Goal: Information Seeking & Learning: Learn about a topic

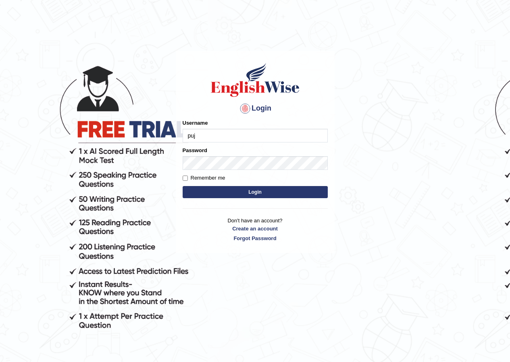
type input "pujap_parramatta"
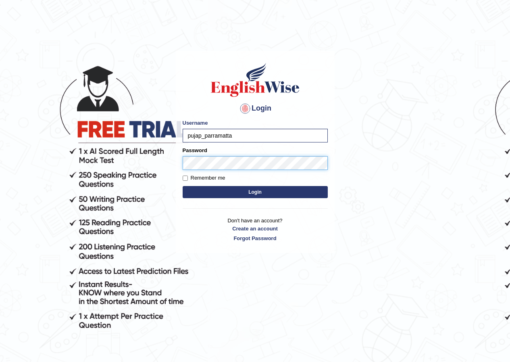
click at [183, 186] on button "Login" at bounding box center [255, 192] width 145 height 12
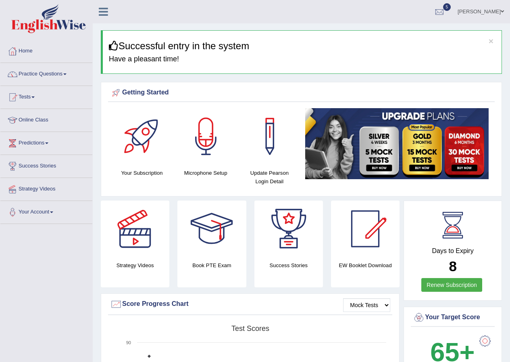
click at [67, 78] on link "Practice Questions" at bounding box center [46, 73] width 92 height 20
click at [67, 74] on span at bounding box center [64, 74] width 3 height 2
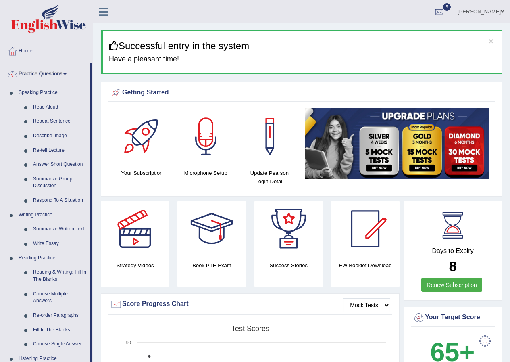
click at [68, 77] on link "Practice Questions" at bounding box center [45, 73] width 90 height 20
click at [67, 72] on link "Practice Questions" at bounding box center [45, 73] width 90 height 20
click at [67, 74] on span at bounding box center [64, 74] width 3 height 2
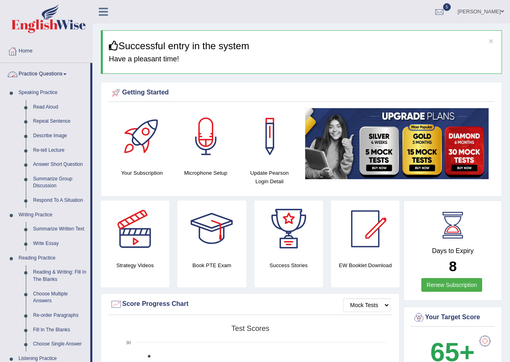
click at [67, 74] on span at bounding box center [64, 74] width 3 height 2
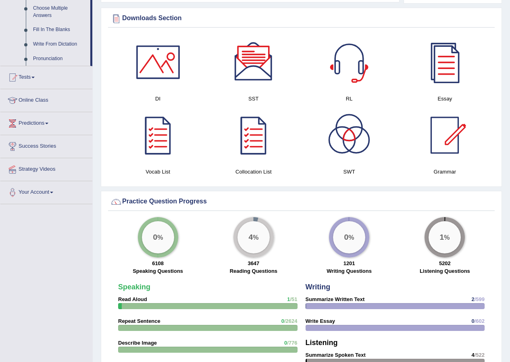
scroll to position [404, 0]
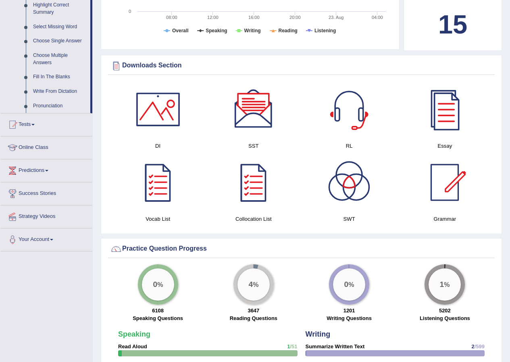
click at [48, 172] on span at bounding box center [46, 171] width 3 height 2
click at [51, 172] on link "Predictions" at bounding box center [46, 169] width 92 height 20
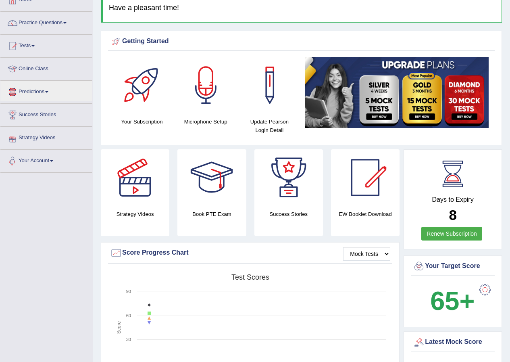
scroll to position [0, 0]
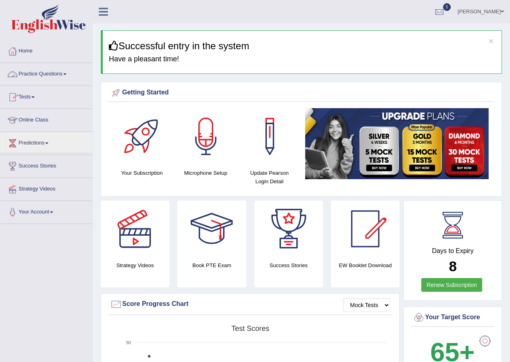
click at [66, 72] on link "Practice Questions" at bounding box center [46, 73] width 92 height 20
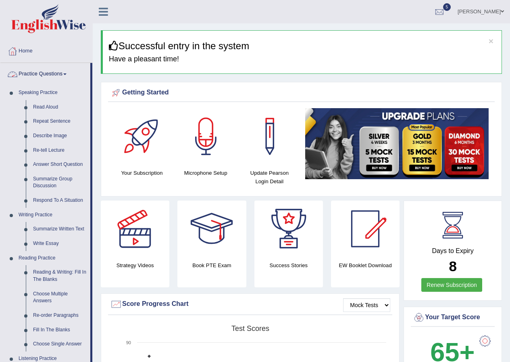
click at [67, 74] on span at bounding box center [64, 74] width 3 height 2
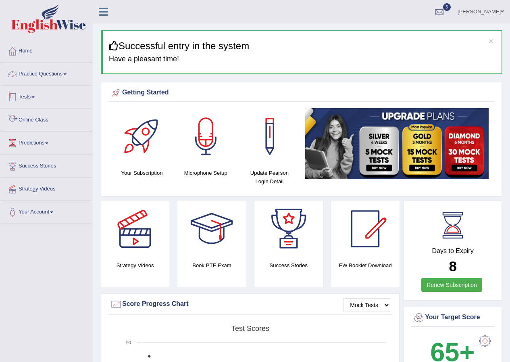
click at [71, 72] on link "Practice Questions" at bounding box center [46, 73] width 92 height 20
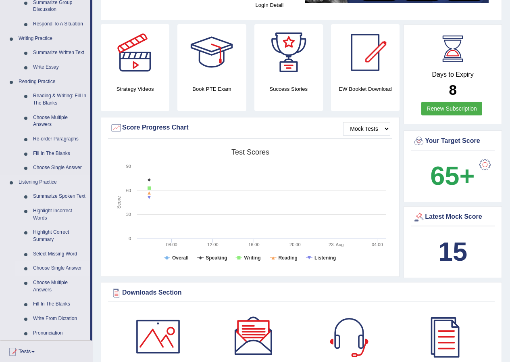
scroll to position [202, 0]
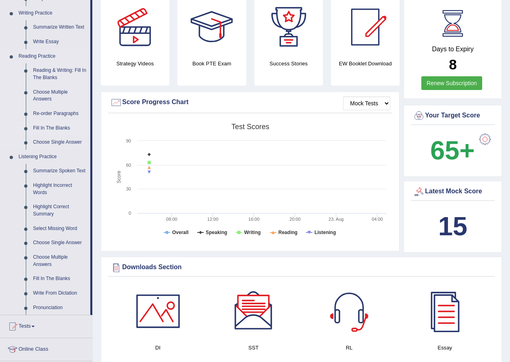
click at [55, 129] on link "Fill In The Blanks" at bounding box center [59, 128] width 61 height 15
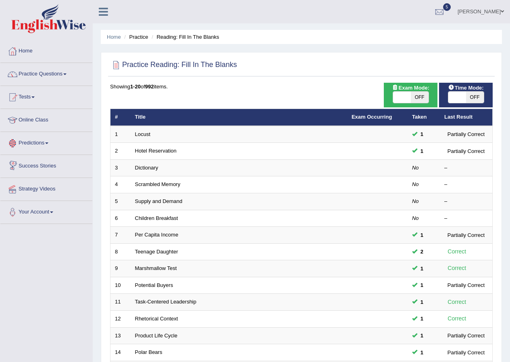
click at [403, 96] on span at bounding box center [402, 97] width 18 height 11
checkbox input "true"
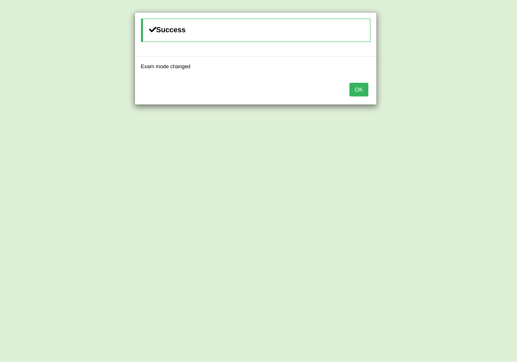
click at [352, 92] on button "OK" at bounding box center [358, 90] width 19 height 14
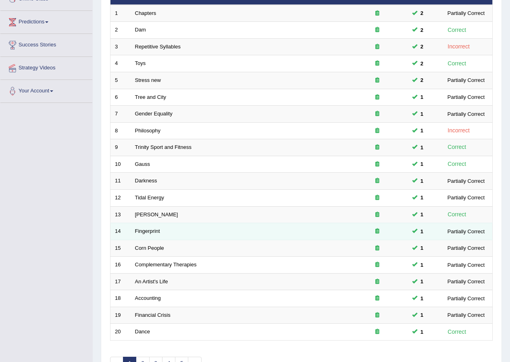
scroll to position [172, 0]
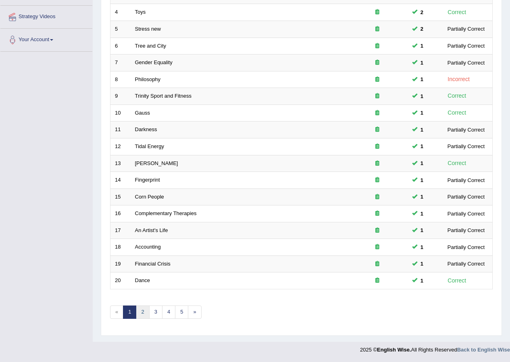
click at [142, 310] on link "2" at bounding box center [142, 311] width 13 height 13
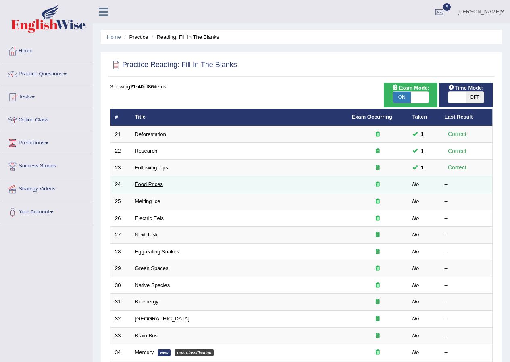
click at [146, 181] on link "Food Prices" at bounding box center [149, 184] width 28 height 6
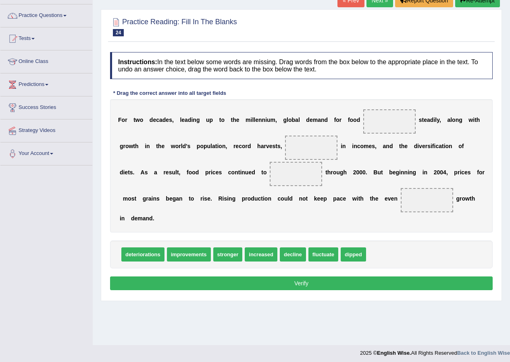
scroll to position [62, 0]
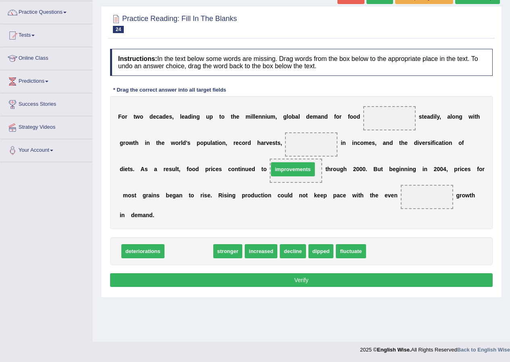
drag, startPoint x: 188, startPoint y: 254, endPoint x: 293, endPoint y: 172, distance: 132.5
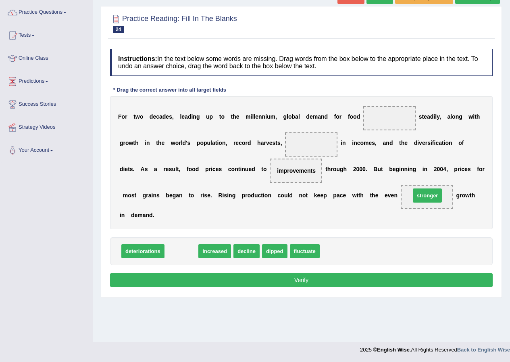
drag, startPoint x: 187, startPoint y: 250, endPoint x: 433, endPoint y: 195, distance: 252.4
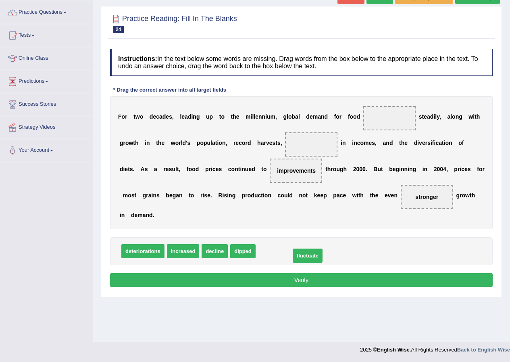
drag, startPoint x: 277, startPoint y: 252, endPoint x: 312, endPoint y: 257, distance: 35.0
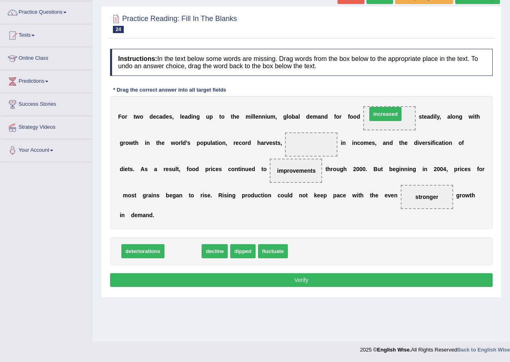
drag, startPoint x: 185, startPoint y: 253, endPoint x: 387, endPoint y: 115, distance: 244.7
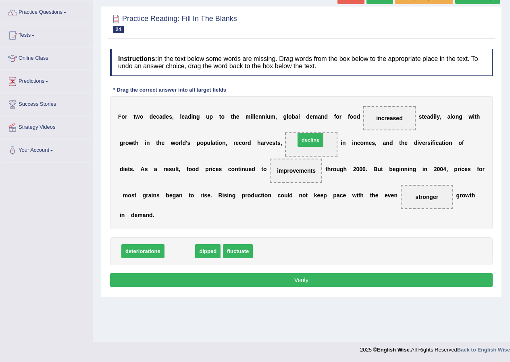
drag, startPoint x: 185, startPoint y: 253, endPoint x: 316, endPoint y: 142, distance: 171.8
click at [313, 285] on button "Verify" at bounding box center [301, 280] width 383 height 14
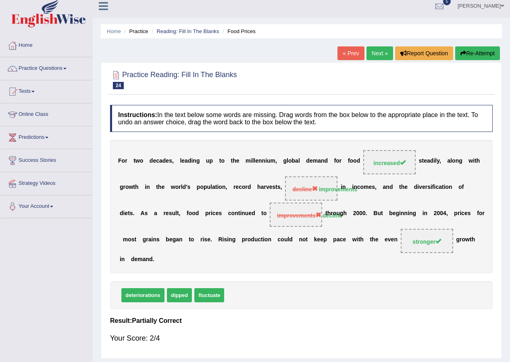
scroll to position [0, 0]
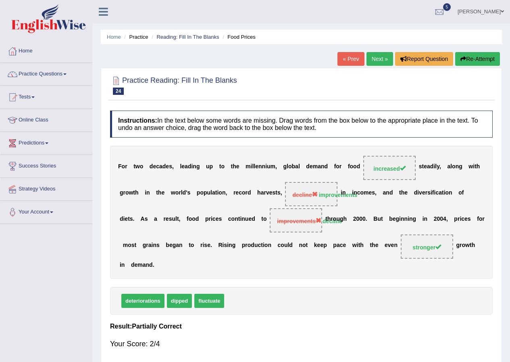
click at [69, 76] on link "Practice Questions" at bounding box center [46, 73] width 92 height 20
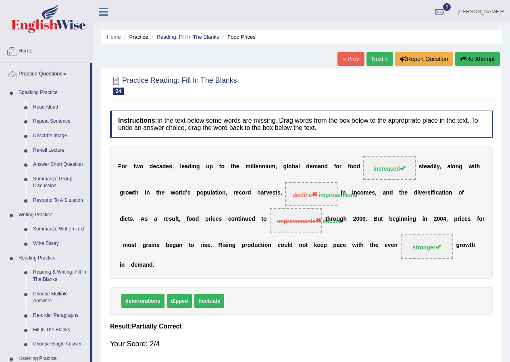
click at [35, 52] on link "Home" at bounding box center [46, 50] width 92 height 20
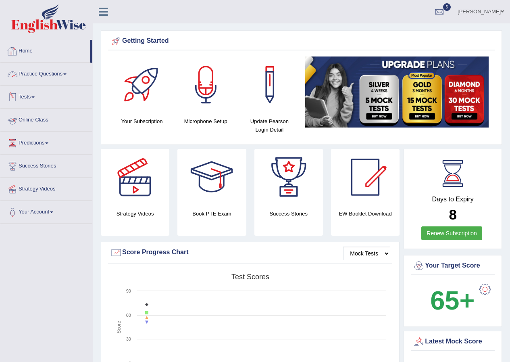
click at [65, 73] on link "Practice Questions" at bounding box center [46, 73] width 92 height 20
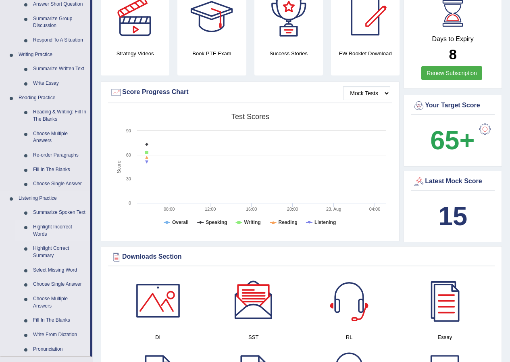
scroll to position [161, 0]
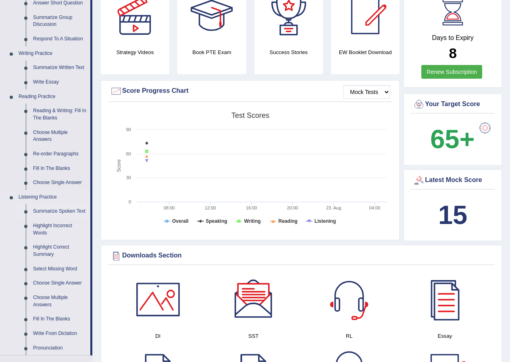
click at [56, 209] on link "Summarize Spoken Text" at bounding box center [59, 211] width 61 height 15
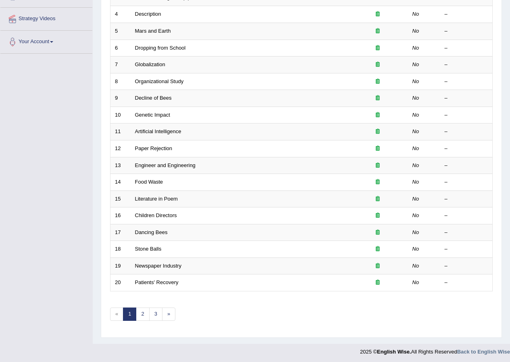
scroll to position [172, 0]
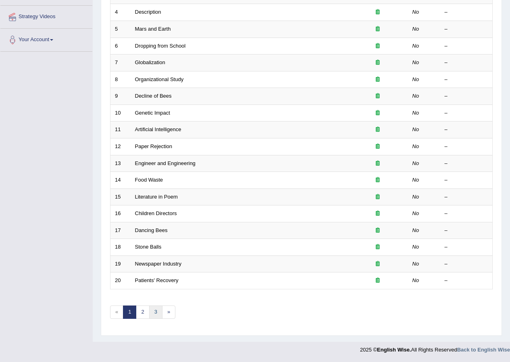
click at [157, 311] on link "3" at bounding box center [155, 311] width 13 height 13
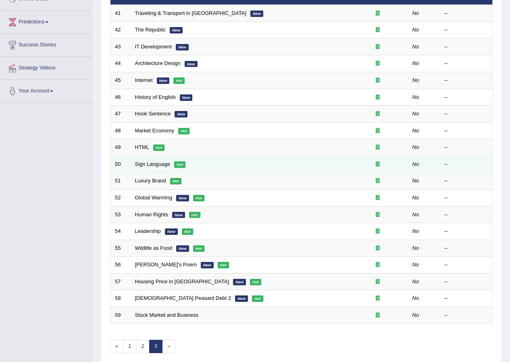
scroll to position [155, 0]
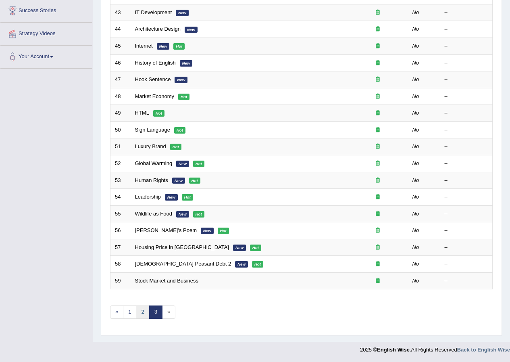
click at [143, 311] on link "2" at bounding box center [142, 311] width 13 height 13
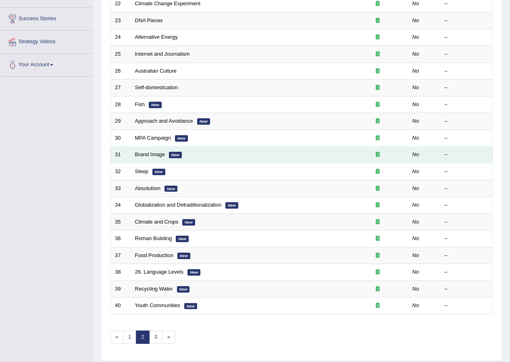
scroll to position [172, 0]
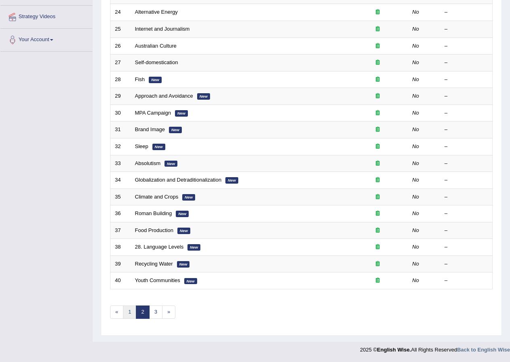
click at [132, 309] on link "1" at bounding box center [129, 311] width 13 height 13
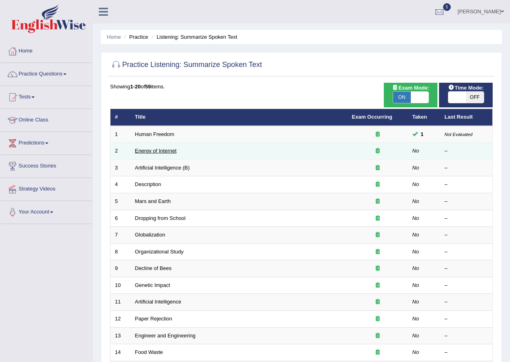
click at [164, 151] on link "Energy of Internet" at bounding box center [156, 151] width 42 height 6
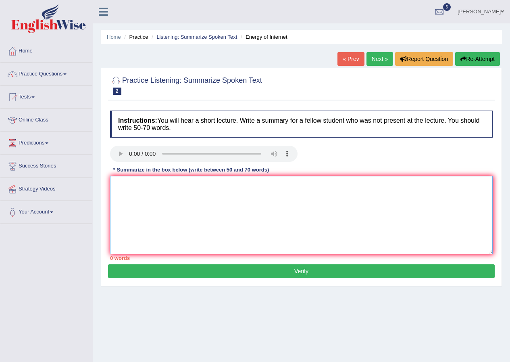
click at [137, 184] on textarea at bounding box center [301, 215] width 383 height 78
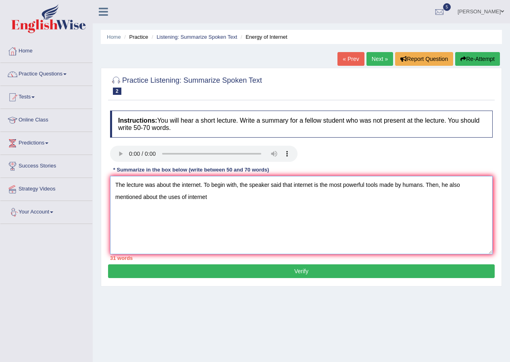
click at [257, 219] on textarea "The lecture was about the internet. To begin with, the speaker said that intern…" at bounding box center [301, 215] width 383 height 78
type textarea "The lecture was about the internet. To begin with, the speaker said that intern…"
click at [473, 8] on link "Puja Poudel Adhikari" at bounding box center [481, 10] width 59 height 21
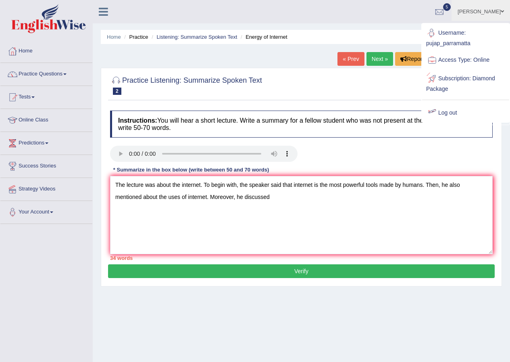
click at [445, 112] on link "Log out" at bounding box center [466, 113] width 87 height 19
